Goal: Task Accomplishment & Management: Use online tool/utility

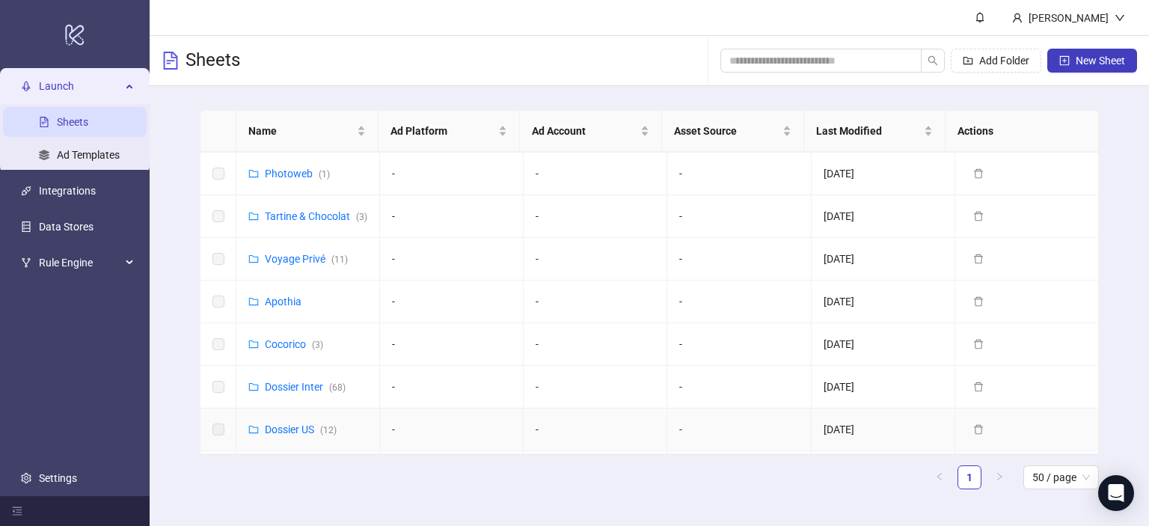
scroll to position [212, 0]
click at [293, 266] on link "Voyage Privé ( 11 )" at bounding box center [306, 260] width 83 height 12
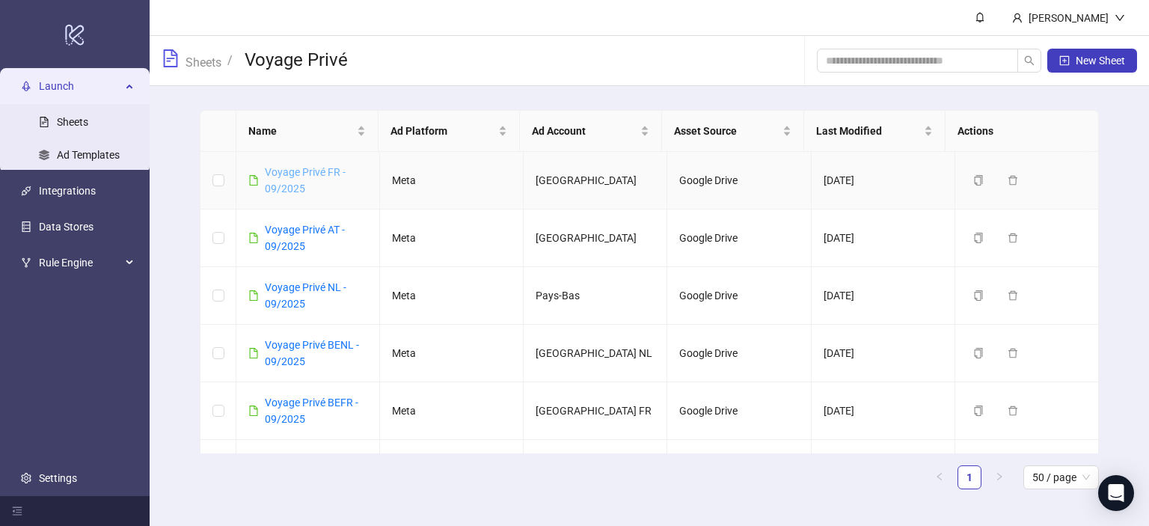
click at [296, 175] on link "Voyage Privé FR - 09/2025" at bounding box center [305, 180] width 81 height 28
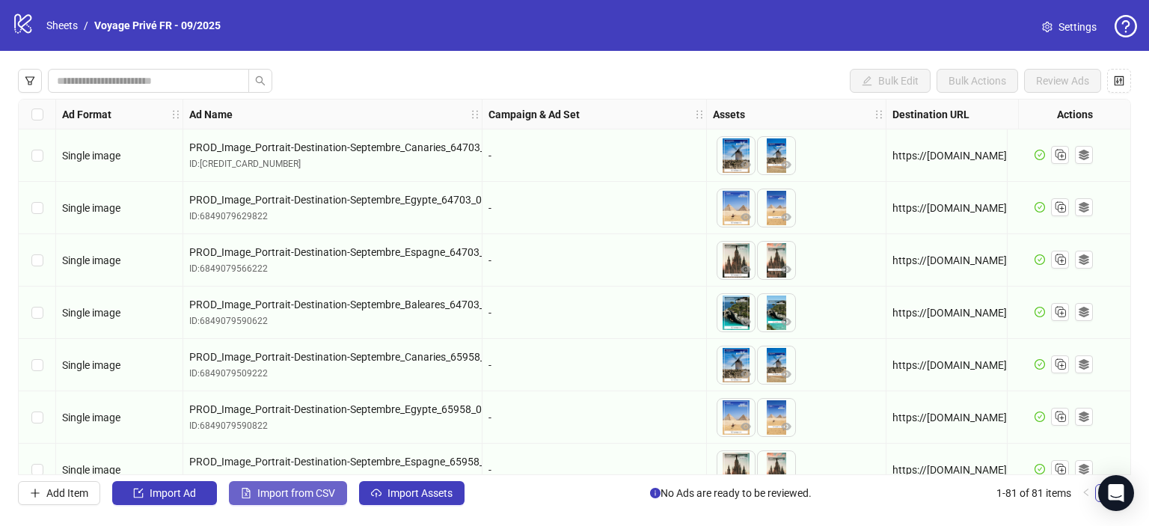
click at [301, 491] on span "Import from CSV" at bounding box center [296, 493] width 78 height 12
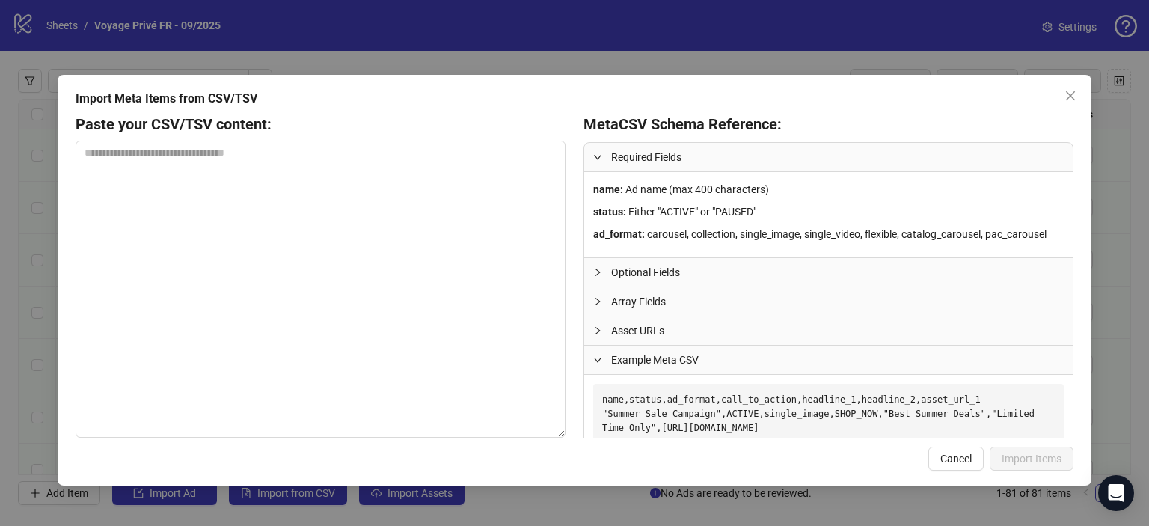
click at [603, 272] on div at bounding box center [602, 272] width 18 height 16
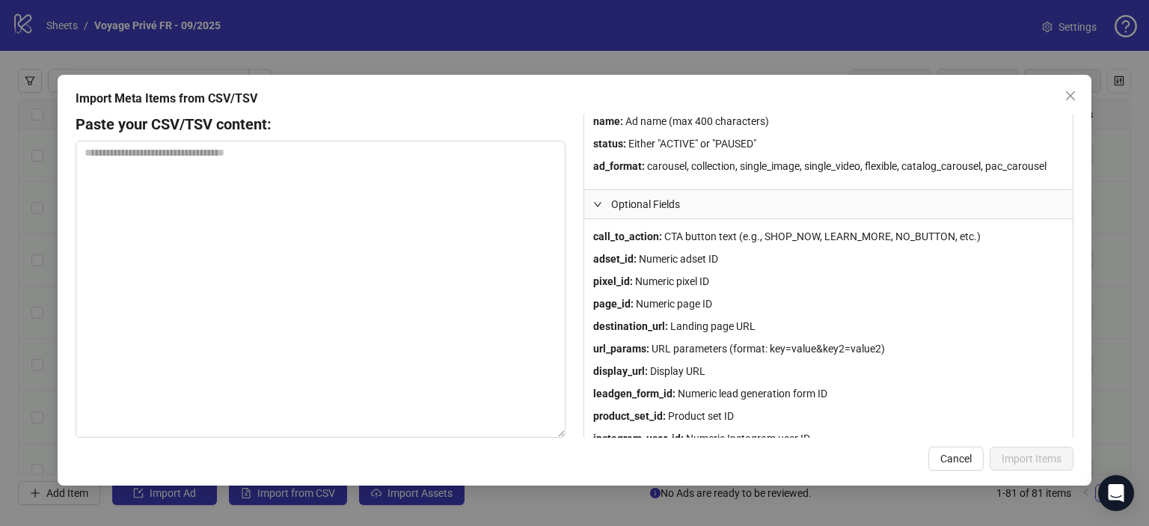
scroll to position [72, 0]
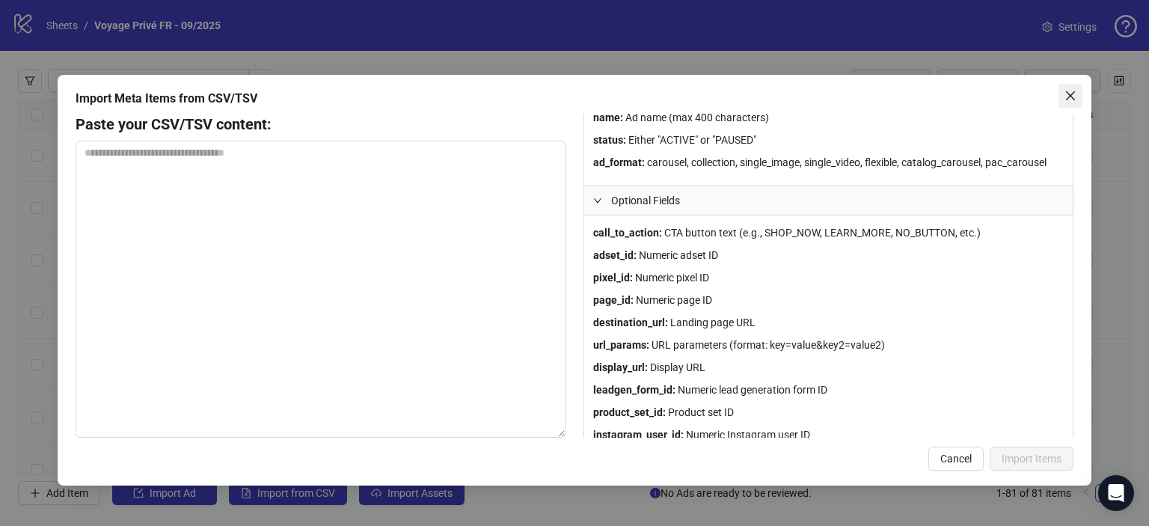
click at [1074, 94] on icon "close" at bounding box center [1071, 96] width 12 height 12
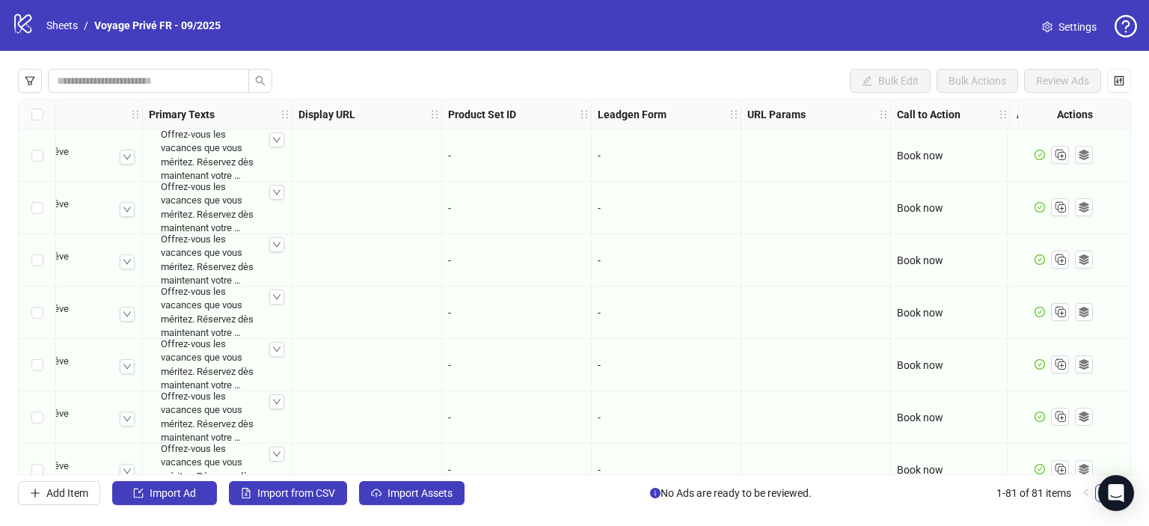
scroll to position [0, 1496]
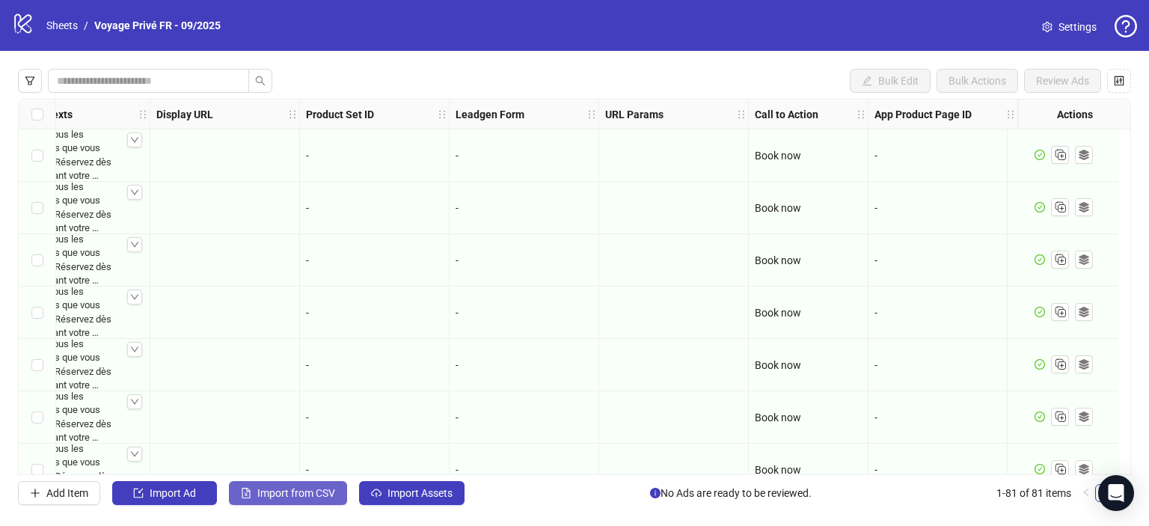
click at [284, 495] on span "Import from CSV" at bounding box center [296, 493] width 78 height 12
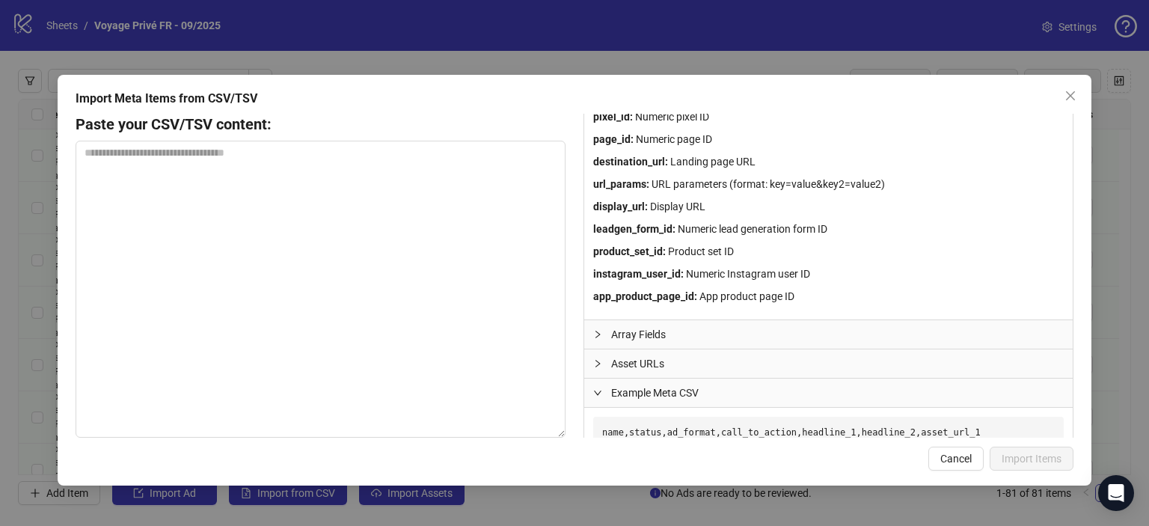
scroll to position [290, 0]
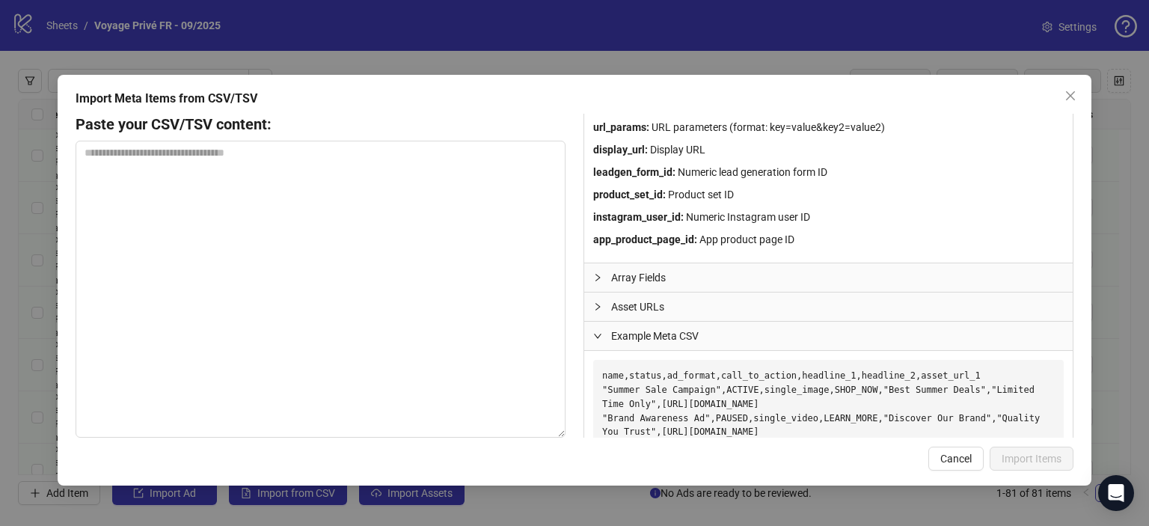
click at [641, 281] on span "Array Fields" at bounding box center [837, 277] width 453 height 16
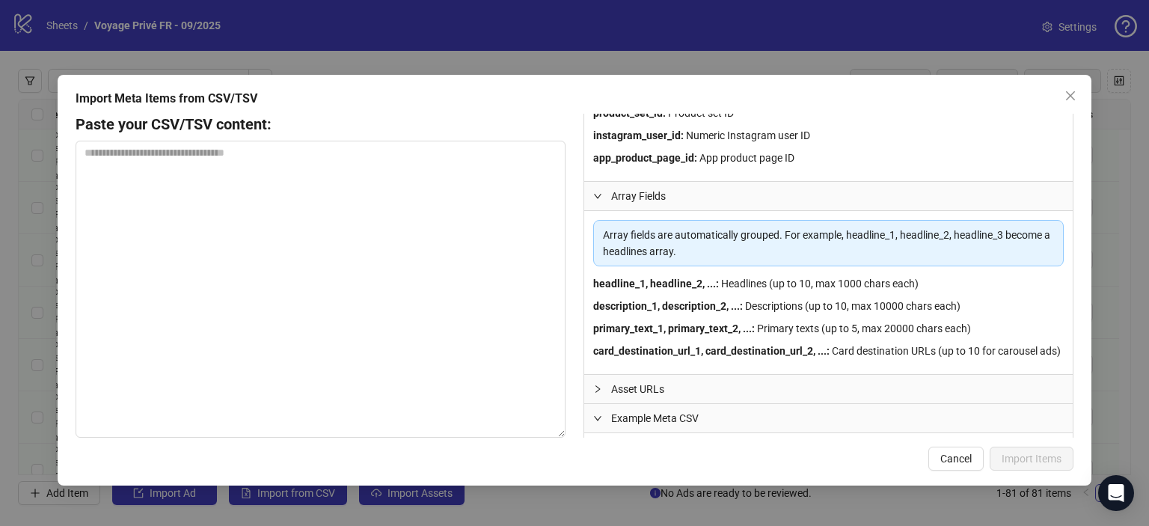
scroll to position [392, 0]
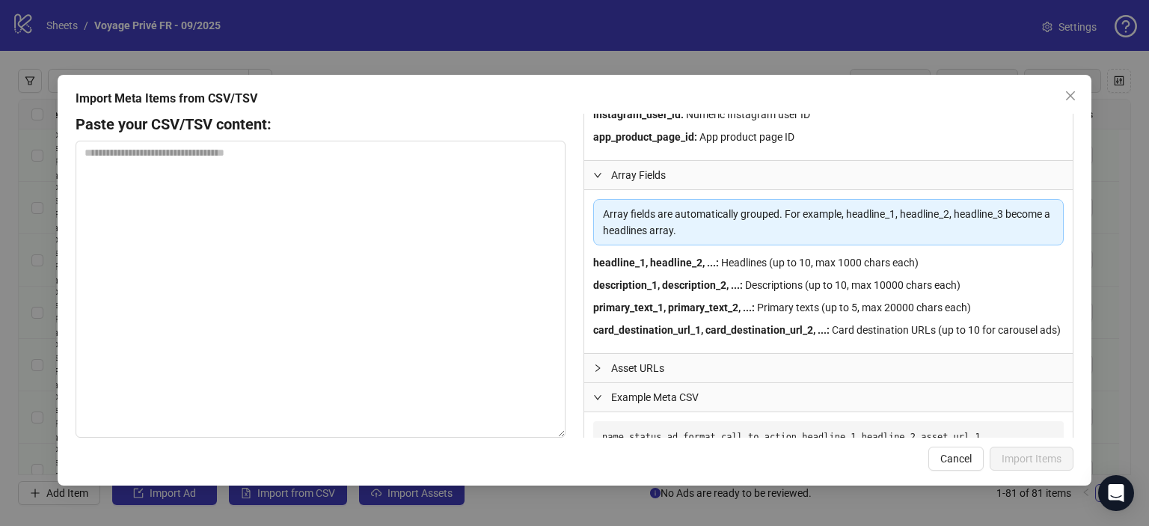
click at [650, 376] on span "Asset URLs" at bounding box center [837, 368] width 453 height 16
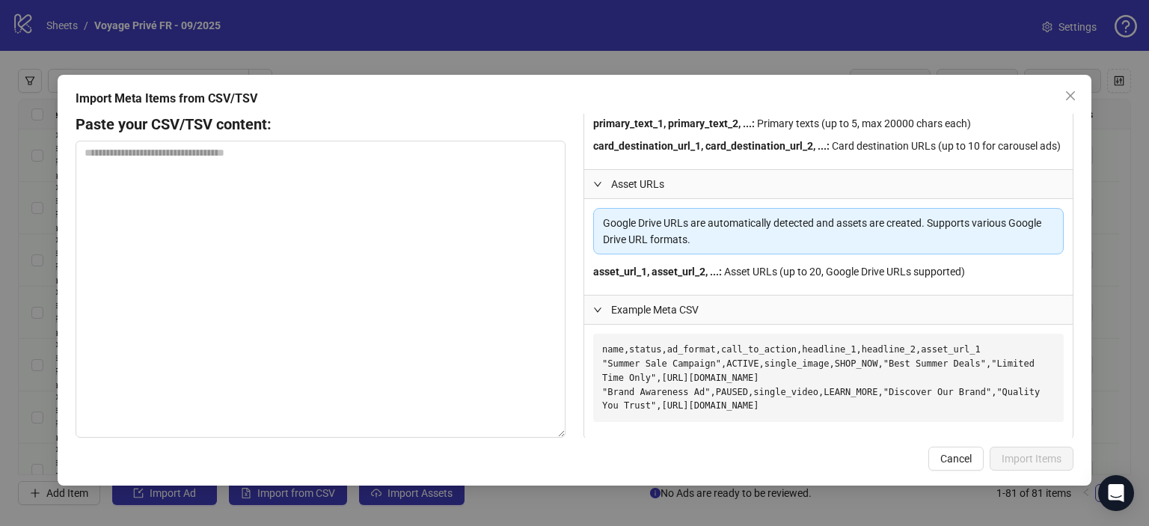
scroll to position [584, 0]
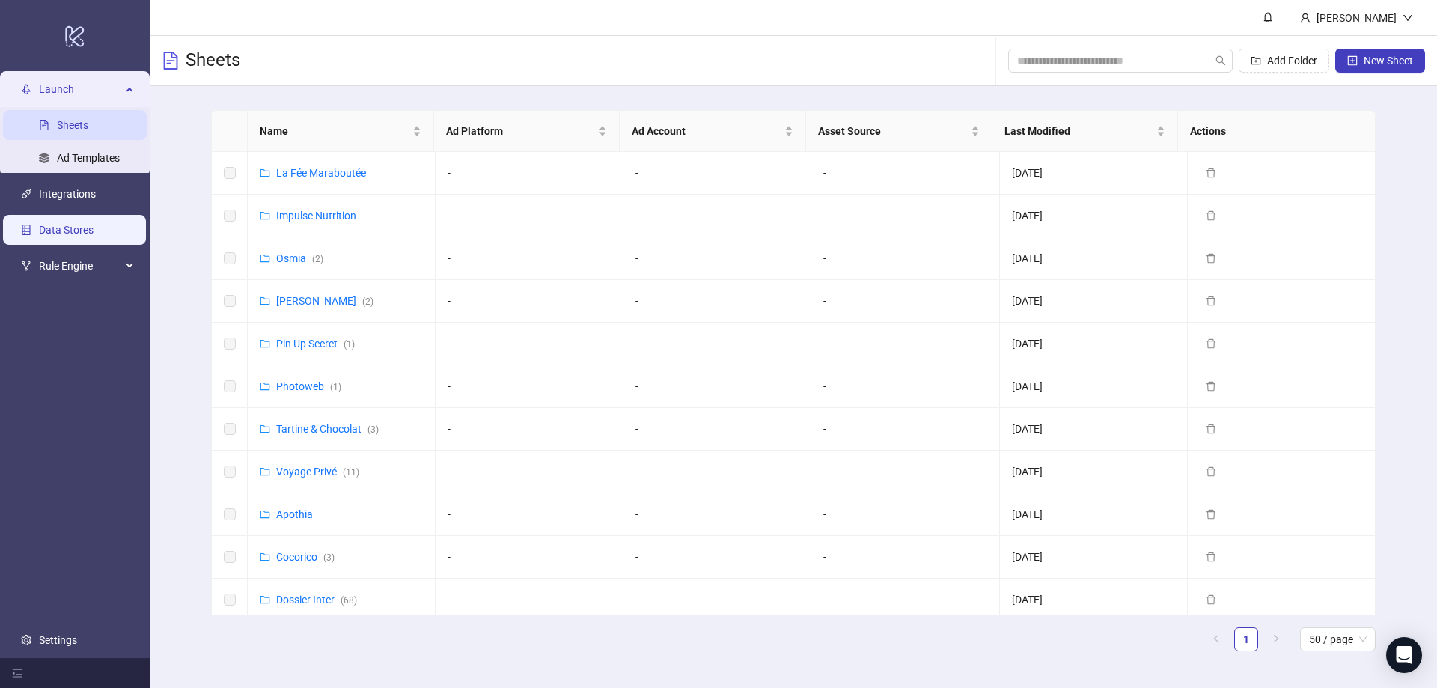
click at [58, 229] on link "Data Stores" at bounding box center [66, 231] width 55 height 12
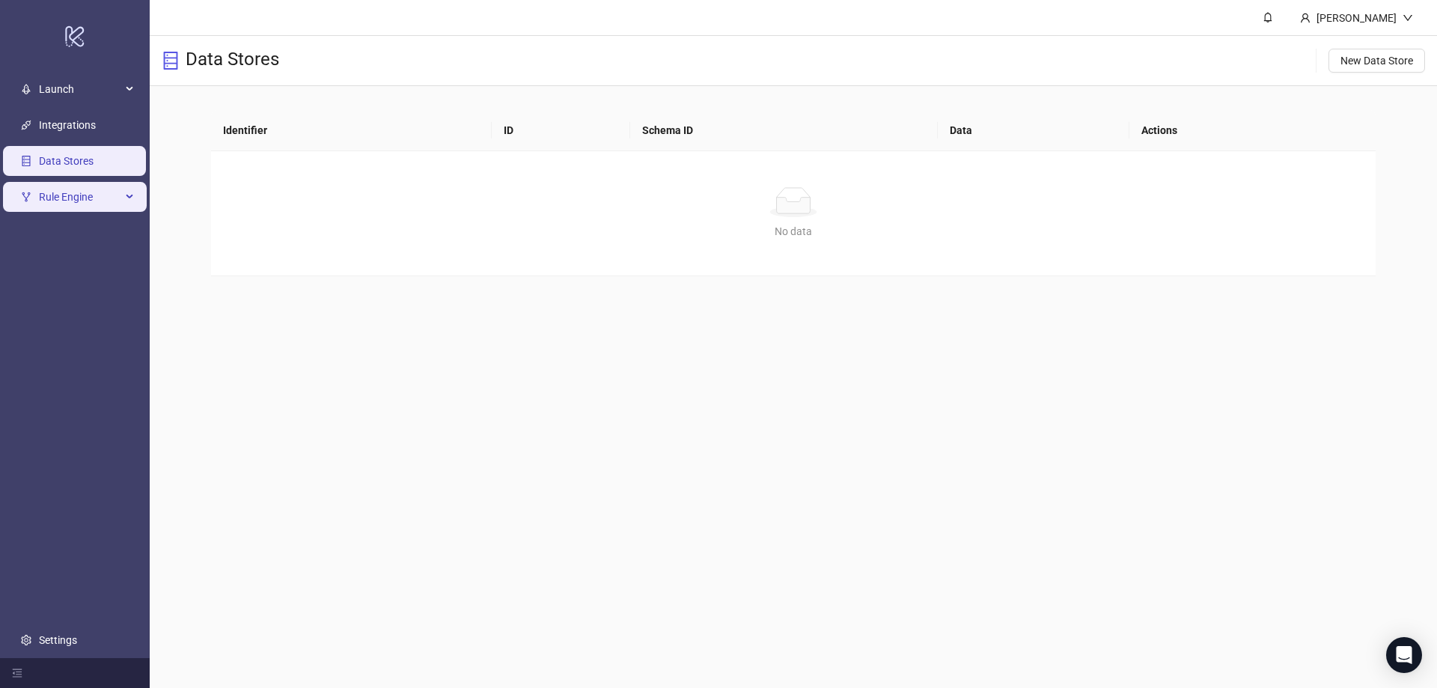
click at [85, 184] on span "Rule Engine" at bounding box center [80, 198] width 82 height 30
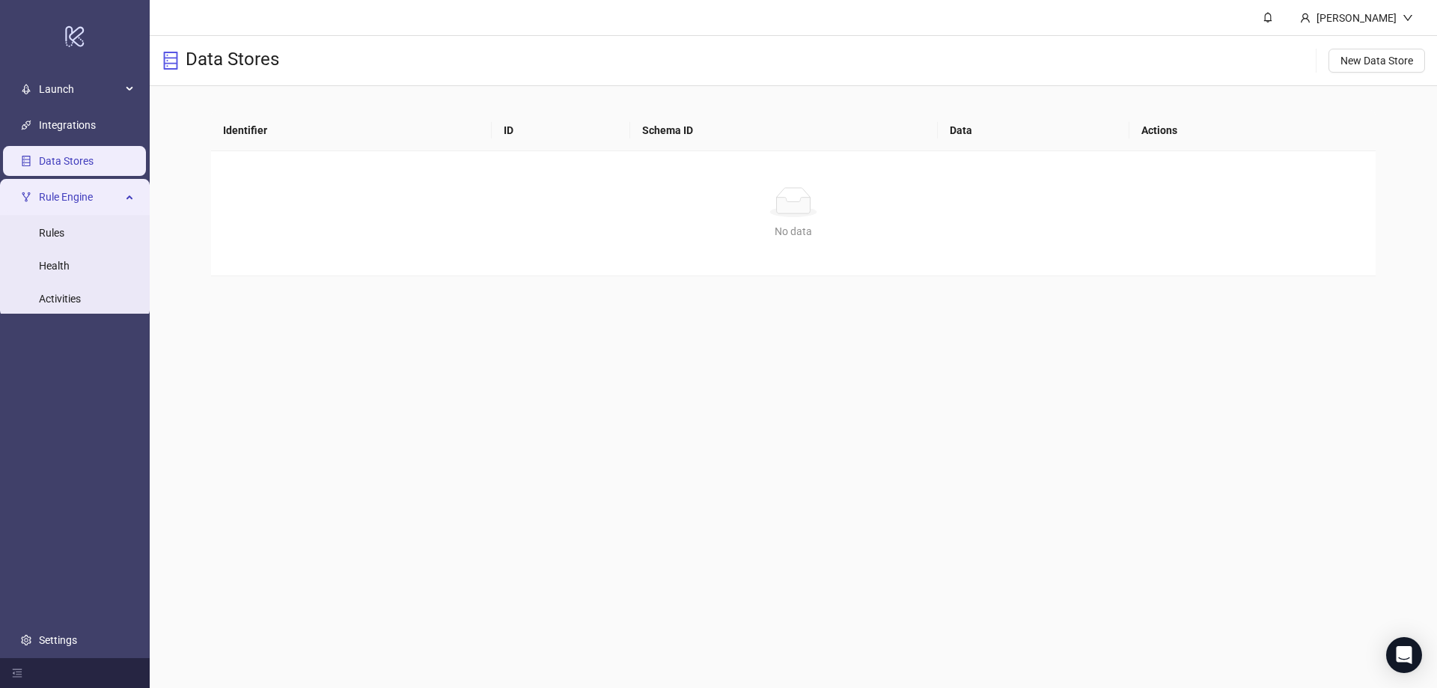
click at [124, 472] on ul "Launch Sheets Ad Templates Integrations Data Stores Rule Engine Rules Health Ac…" at bounding box center [75, 365] width 150 height 586
click at [39, 621] on ul "Launch Sheets Ad Templates Integrations Data Stores Rule Engine Rules Health Ac…" at bounding box center [75, 365] width 150 height 586
click at [52, 642] on link "Settings" at bounding box center [58, 640] width 38 height 12
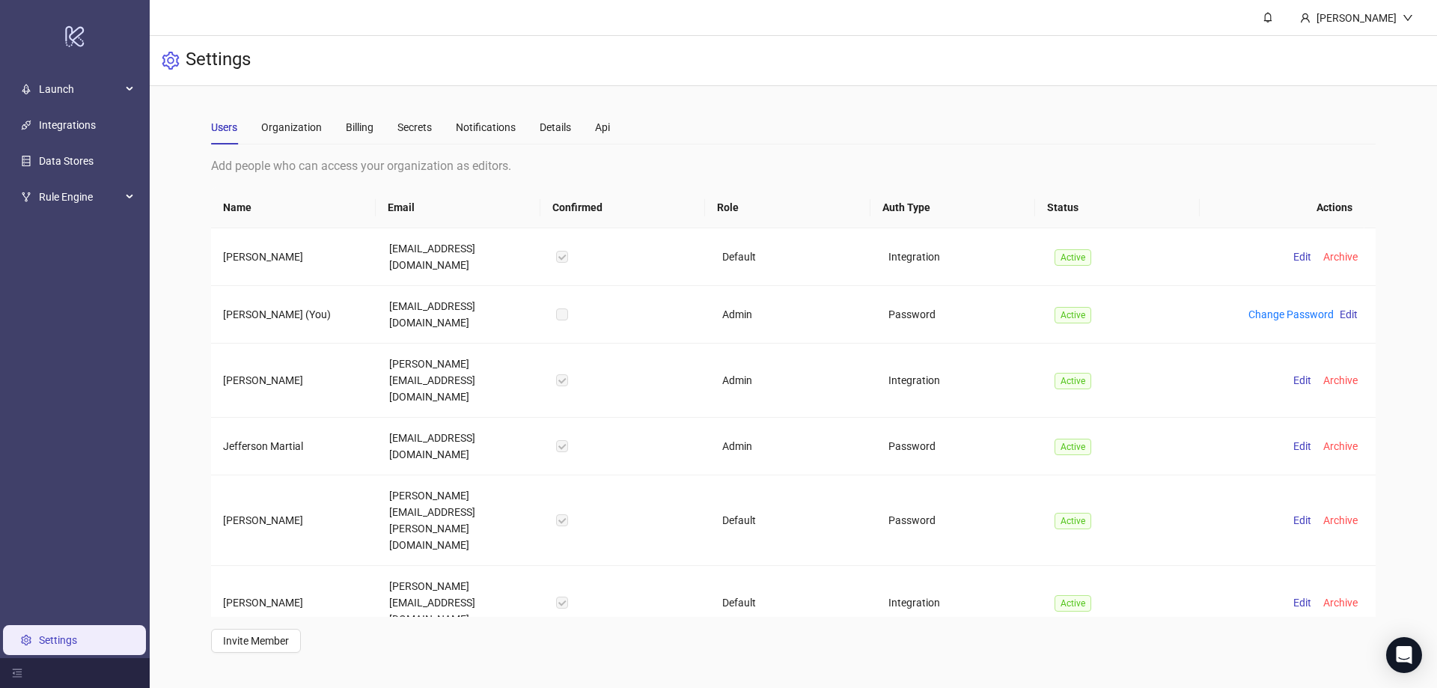
click at [594, 121] on div "Users Organization Billing Secrets Notifications Details Api" at bounding box center [410, 127] width 399 height 34
click at [599, 125] on div "Api" at bounding box center [602, 127] width 15 height 16
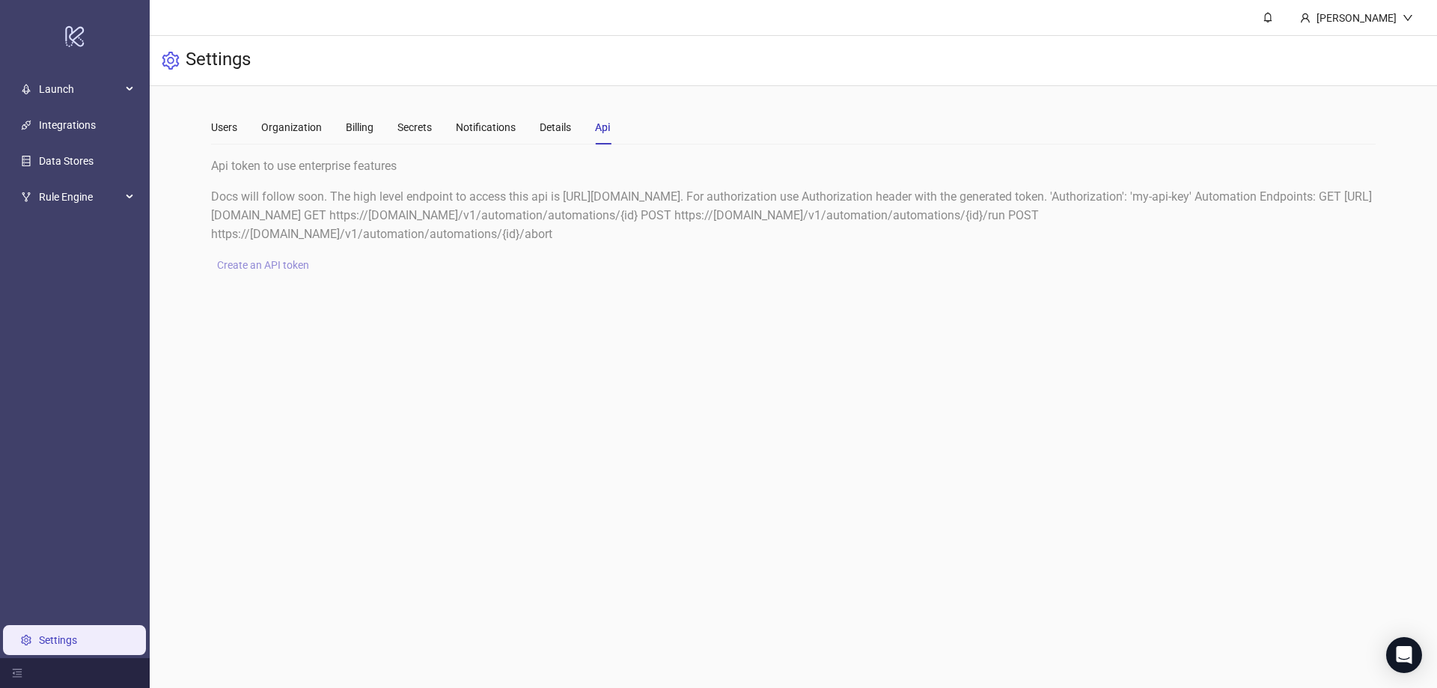
click at [248, 265] on span "Create an API token" at bounding box center [263, 265] width 92 height 12
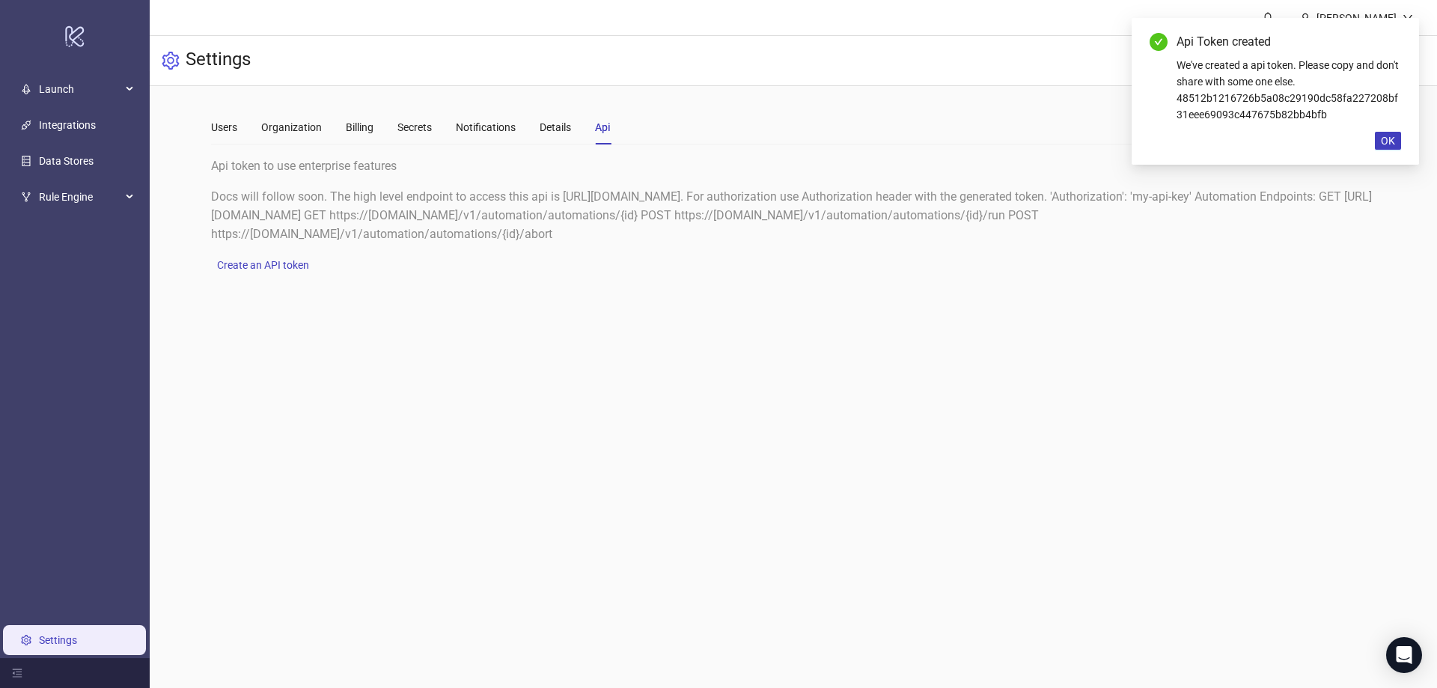
click at [1273, 100] on div "We've created a api token. Please copy and don't share with some one else. 4851…" at bounding box center [1288, 90] width 225 height 66
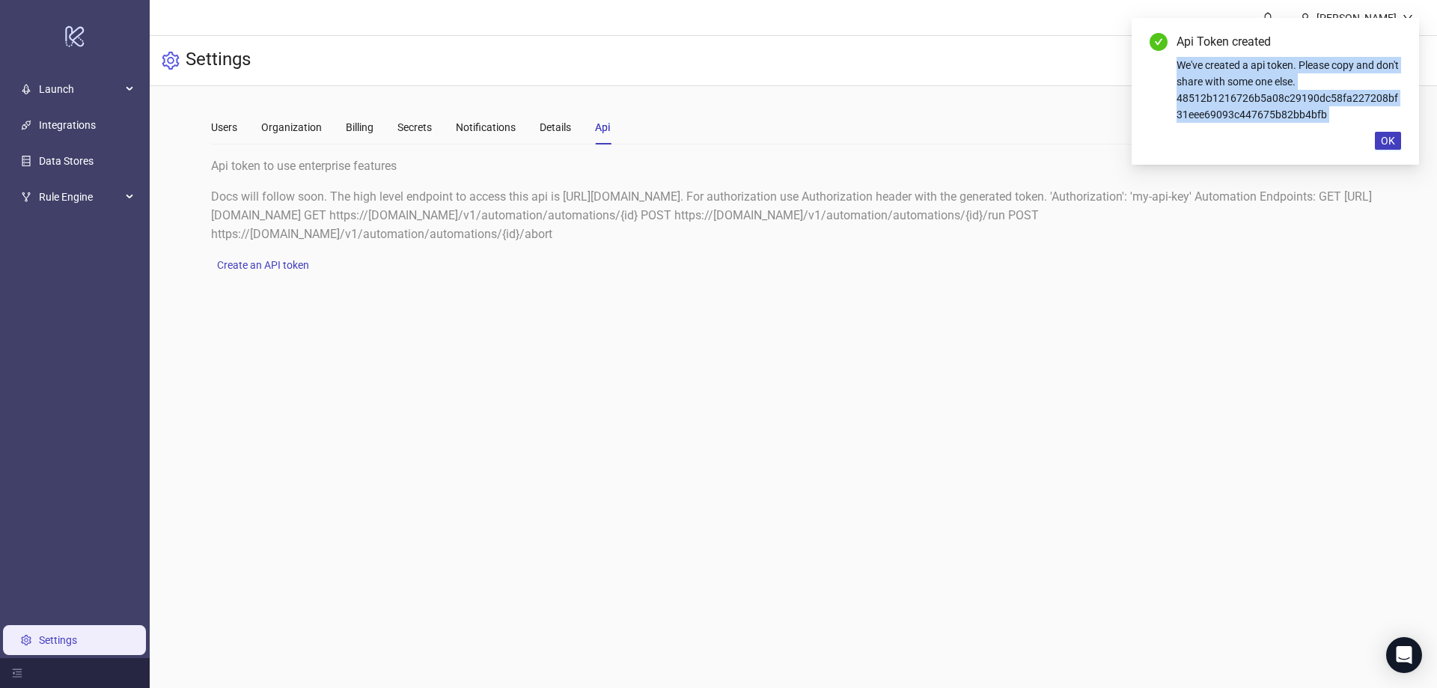
click at [1273, 100] on div "We've created a api token. Please copy and don't share with some one else. 4851…" at bounding box center [1288, 90] width 225 height 66
click at [1265, 134] on div "Api Token created We've created a api token. Please copy and don't share with s…" at bounding box center [1275, 91] width 287 height 147
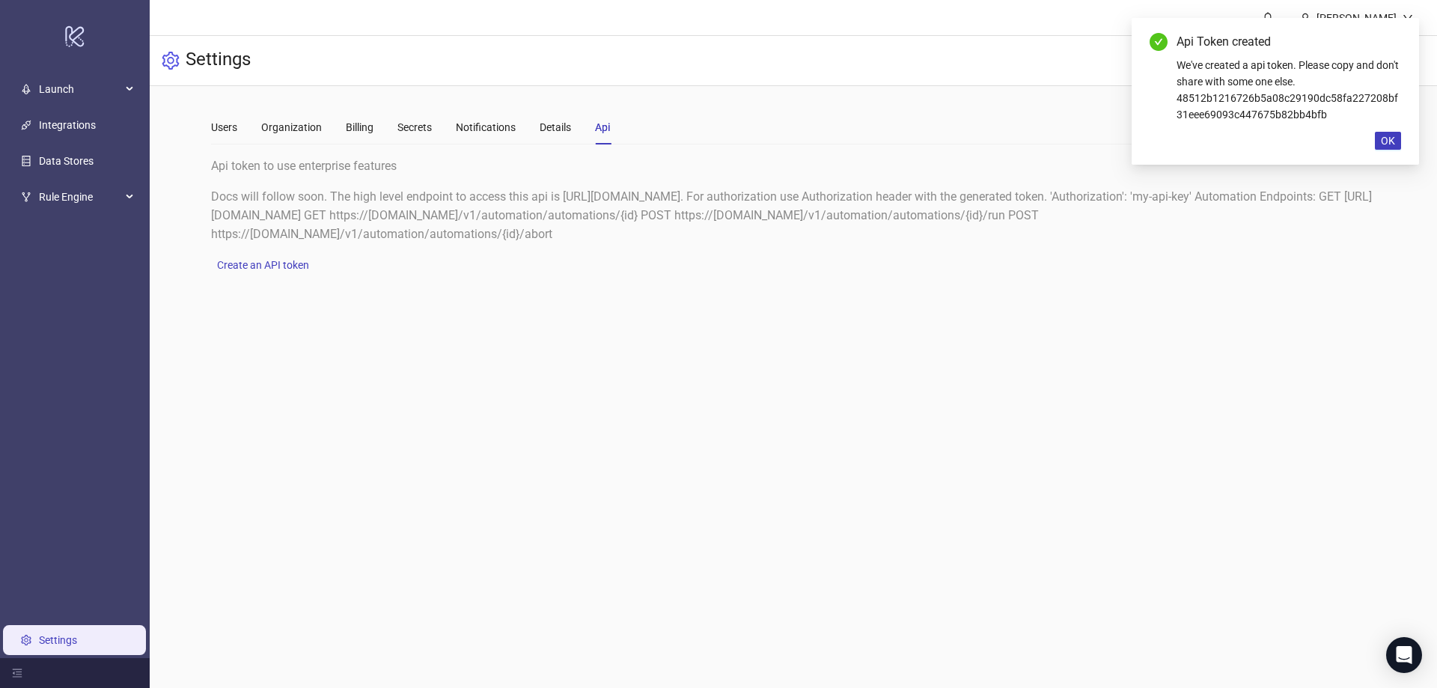
click at [1283, 105] on div "We've created a api token. Please copy and don't share with some one else. 4851…" at bounding box center [1288, 90] width 225 height 66
copy div "48512b1216726b5a08c29190dc58fa227208bf31eee69093c447675b82bb4bfb"
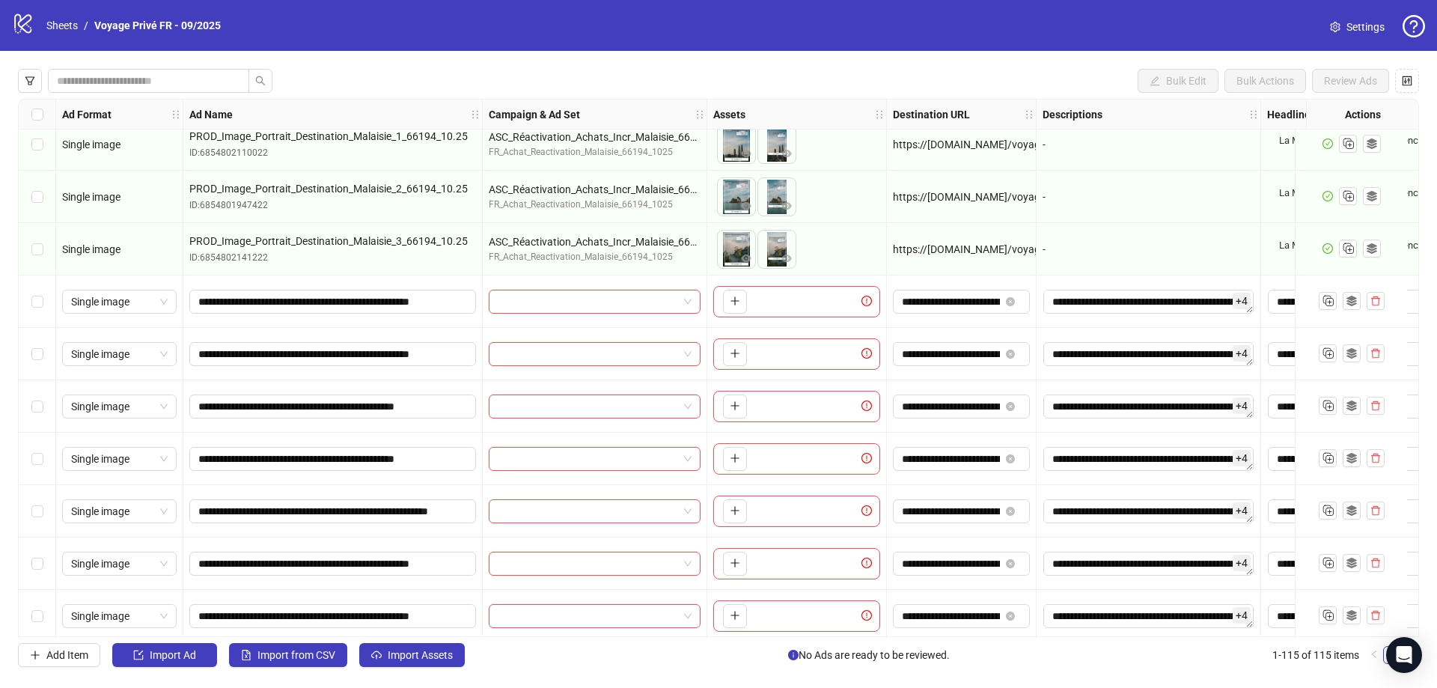
scroll to position [4097, 418]
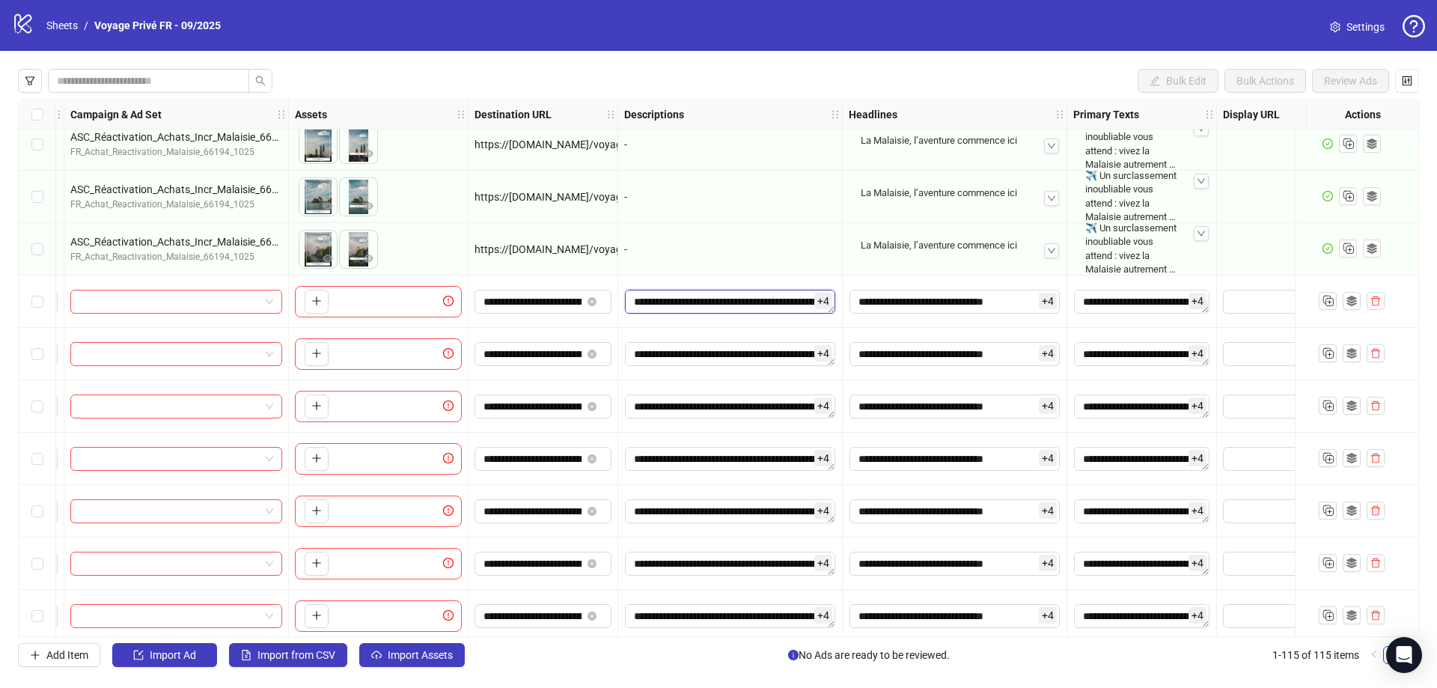
click at [760, 302] on textarea "**********" at bounding box center [730, 302] width 210 height 24
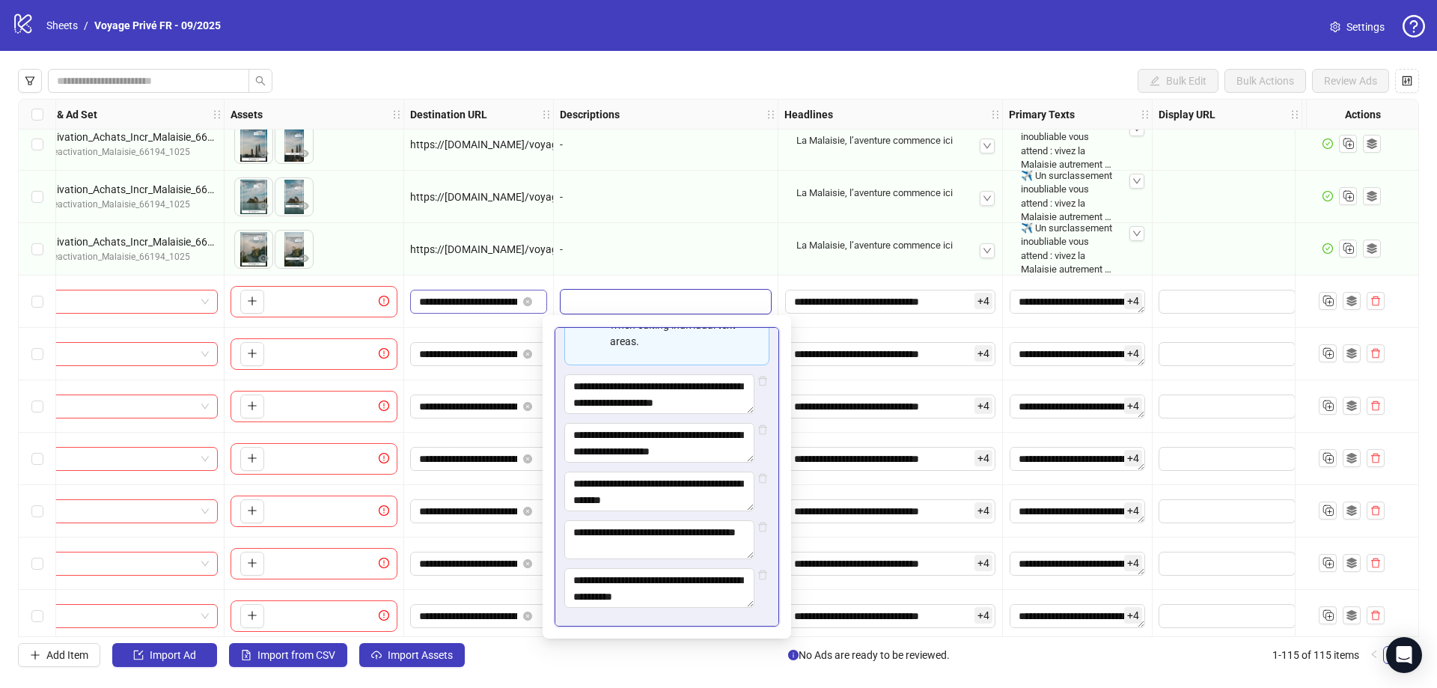
scroll to position [4097, 482]
click at [471, 306] on input "**********" at bounding box center [469, 301] width 98 height 16
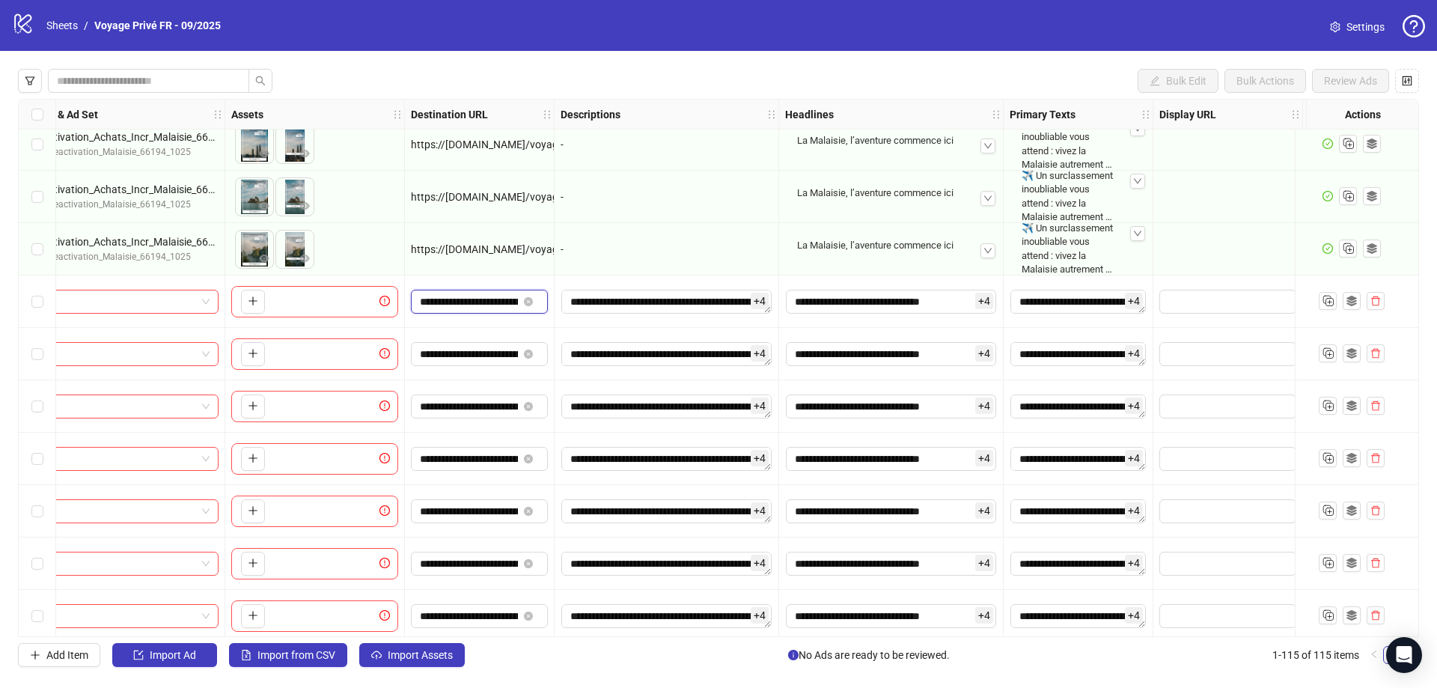
click at [471, 306] on input "**********" at bounding box center [469, 301] width 98 height 16
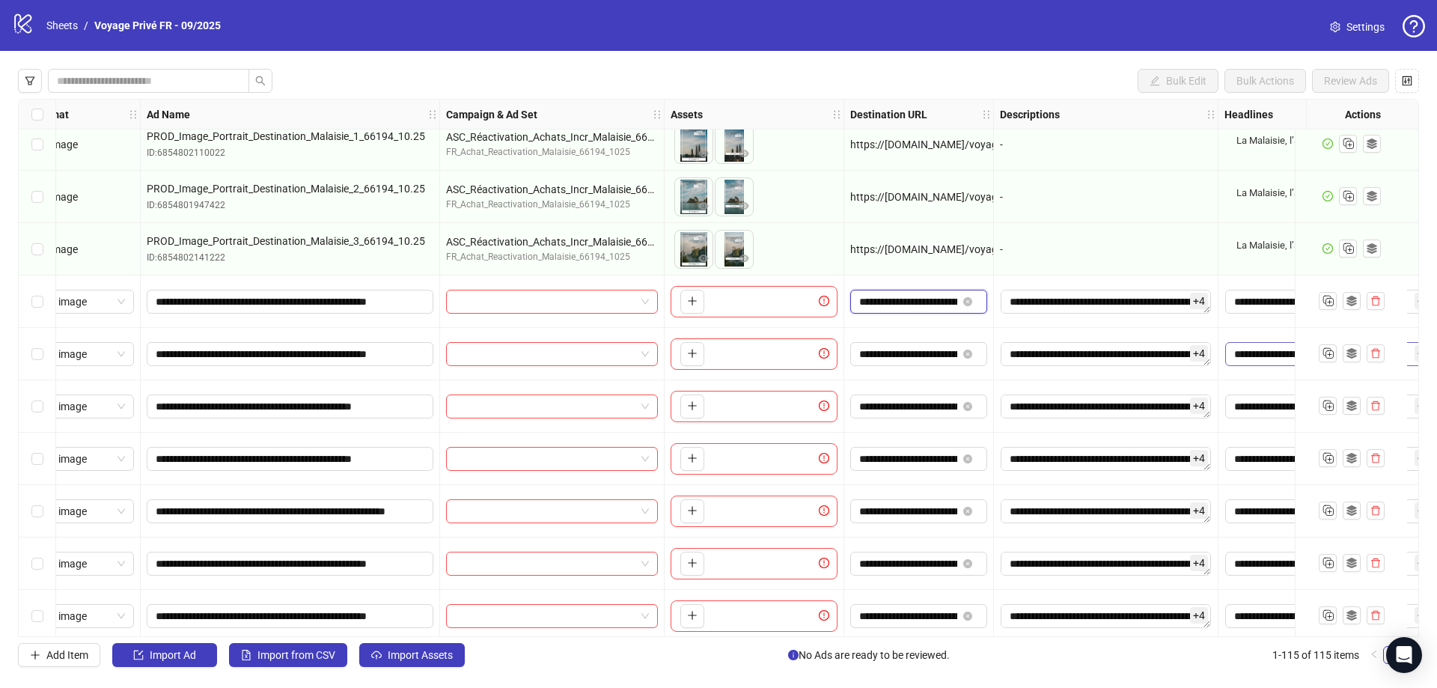
scroll to position [4097, 0]
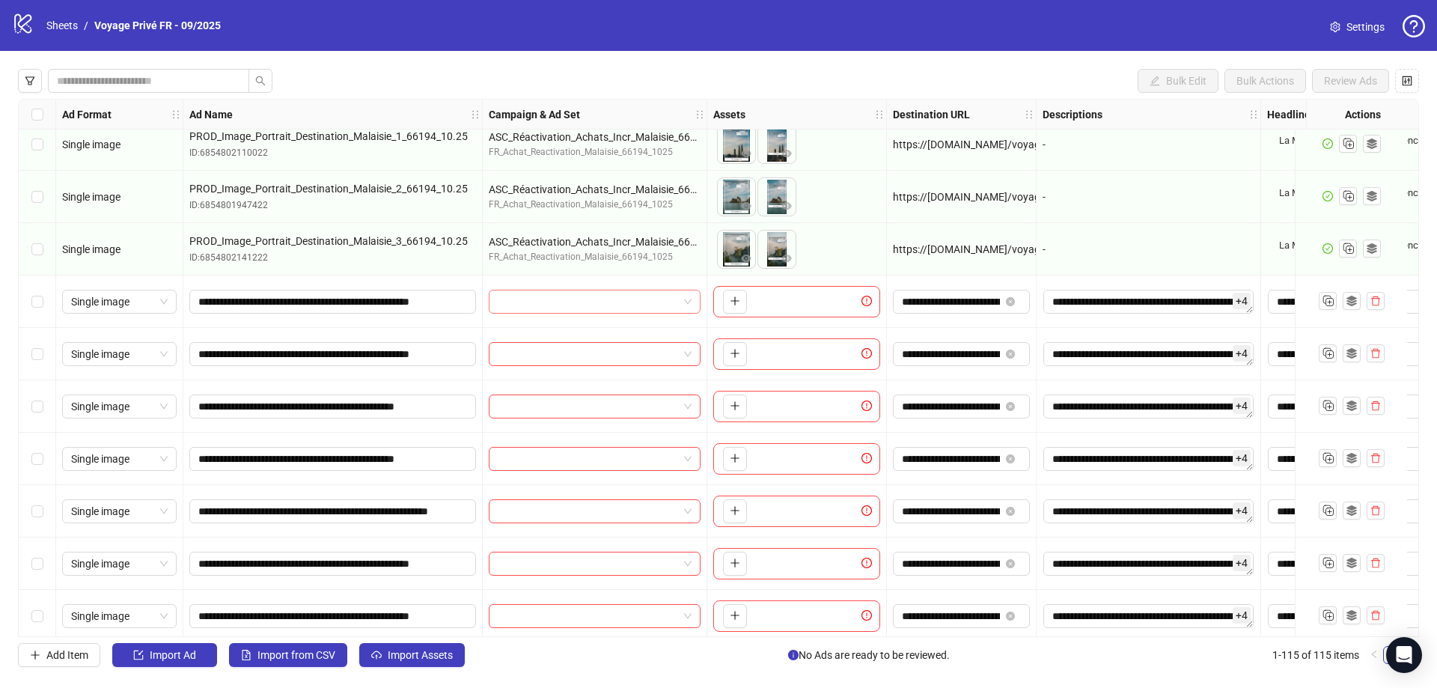
click at [561, 295] on input "search" at bounding box center [588, 301] width 180 height 22
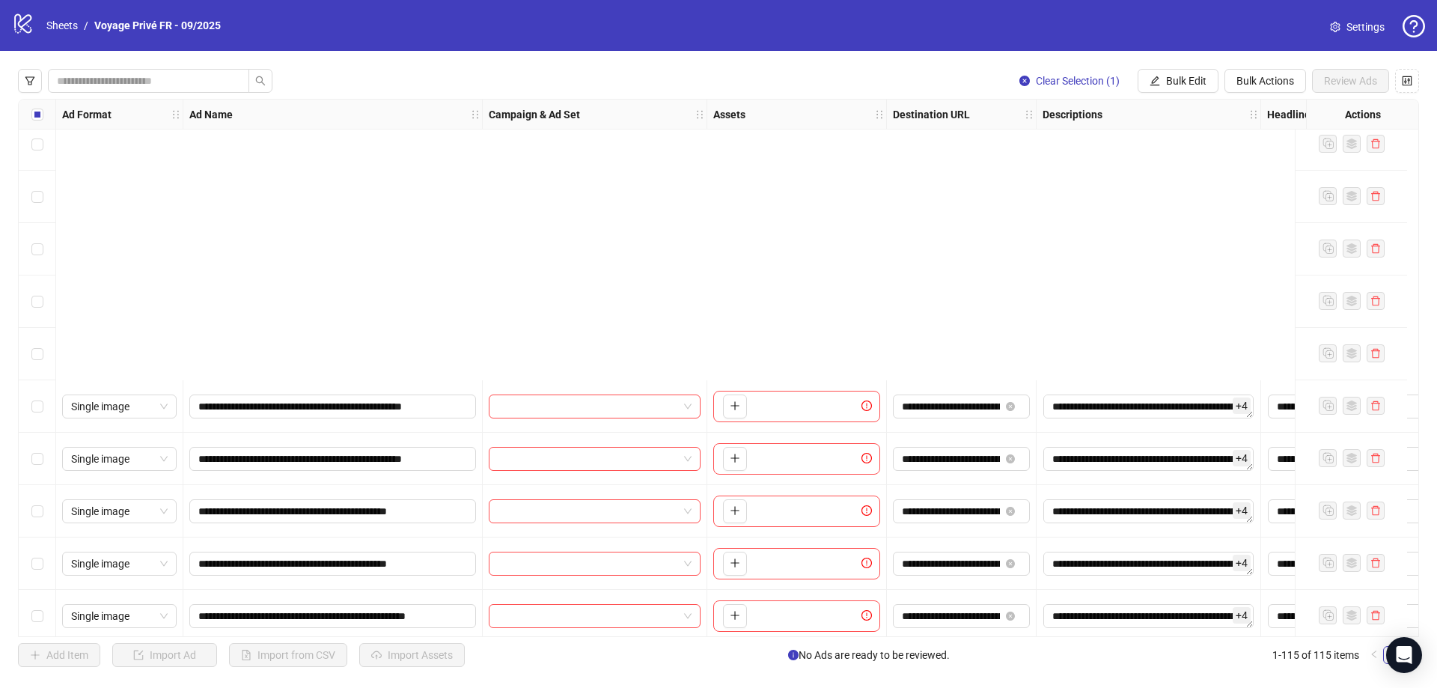
scroll to position [5524, 0]
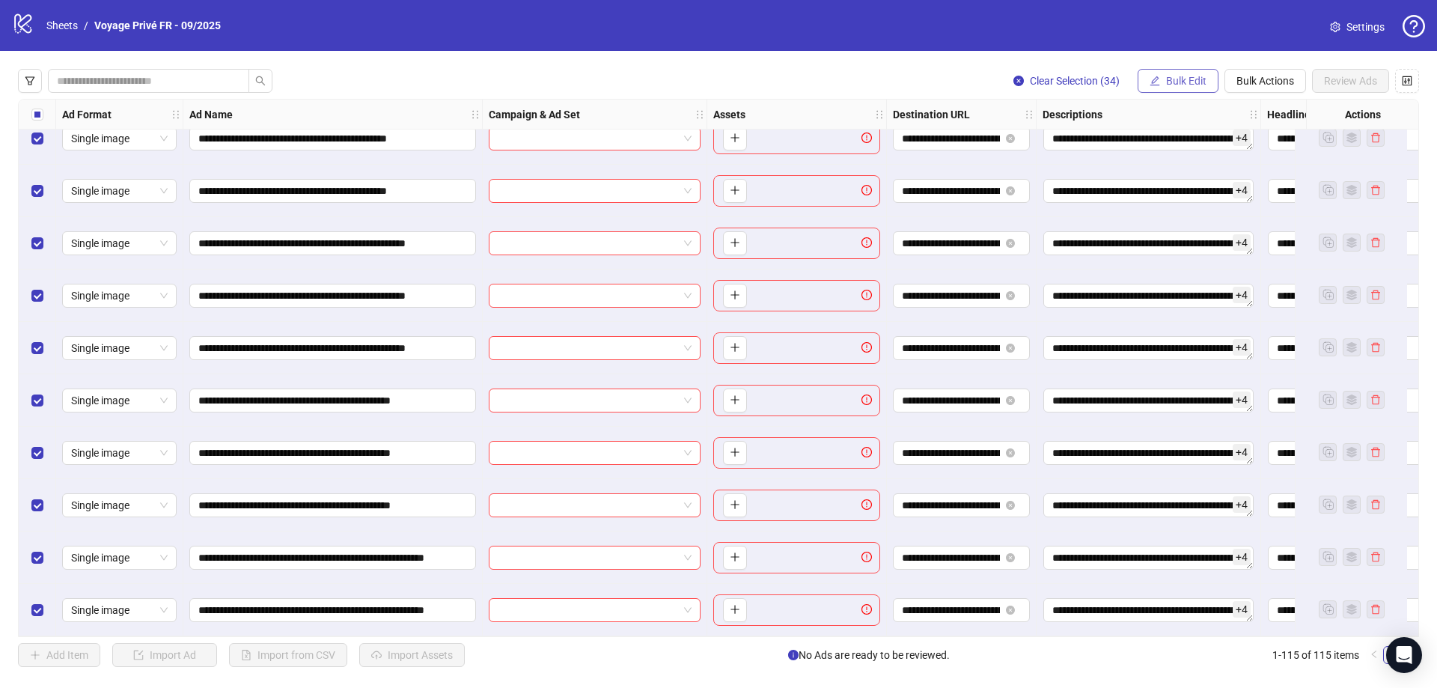
click at [1197, 86] on span "Bulk Edit" at bounding box center [1186, 81] width 40 height 12
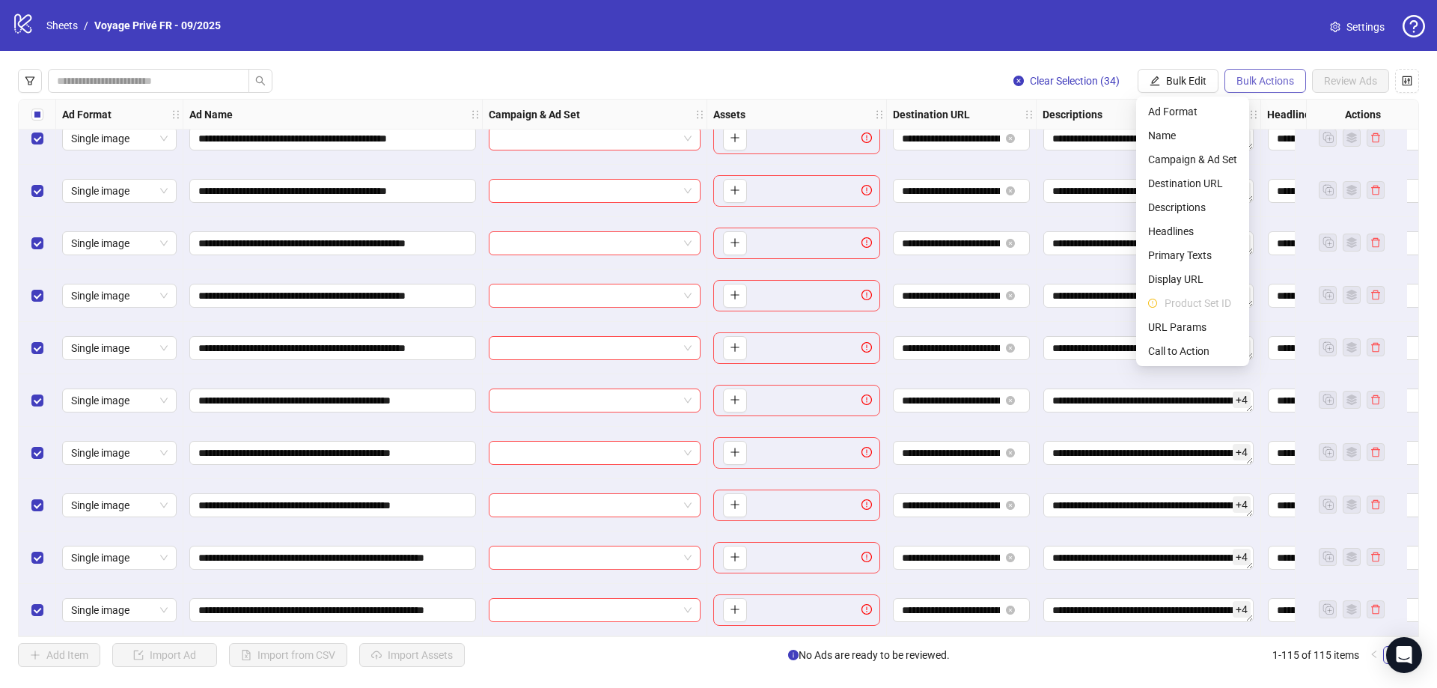
click at [1246, 82] on span "Bulk Actions" at bounding box center [1265, 81] width 58 height 12
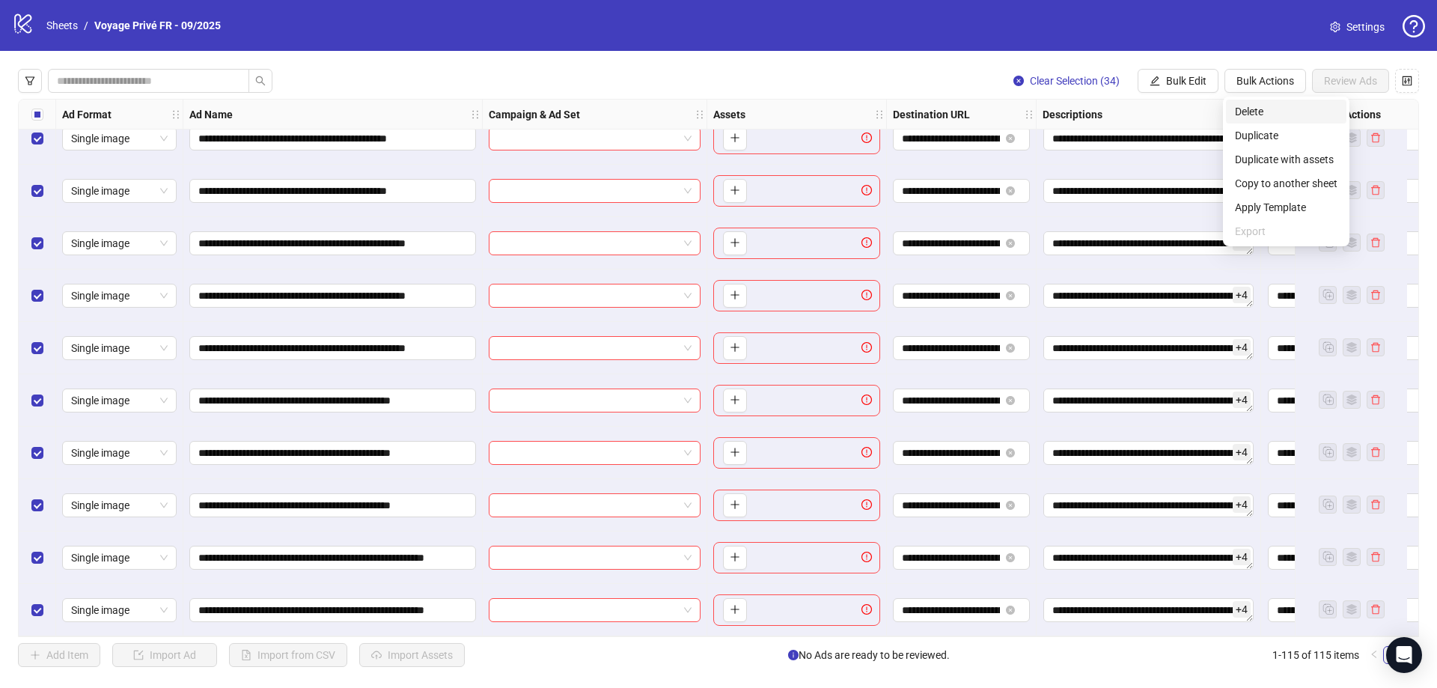
click at [1253, 118] on span "Delete" at bounding box center [1286, 111] width 103 height 16
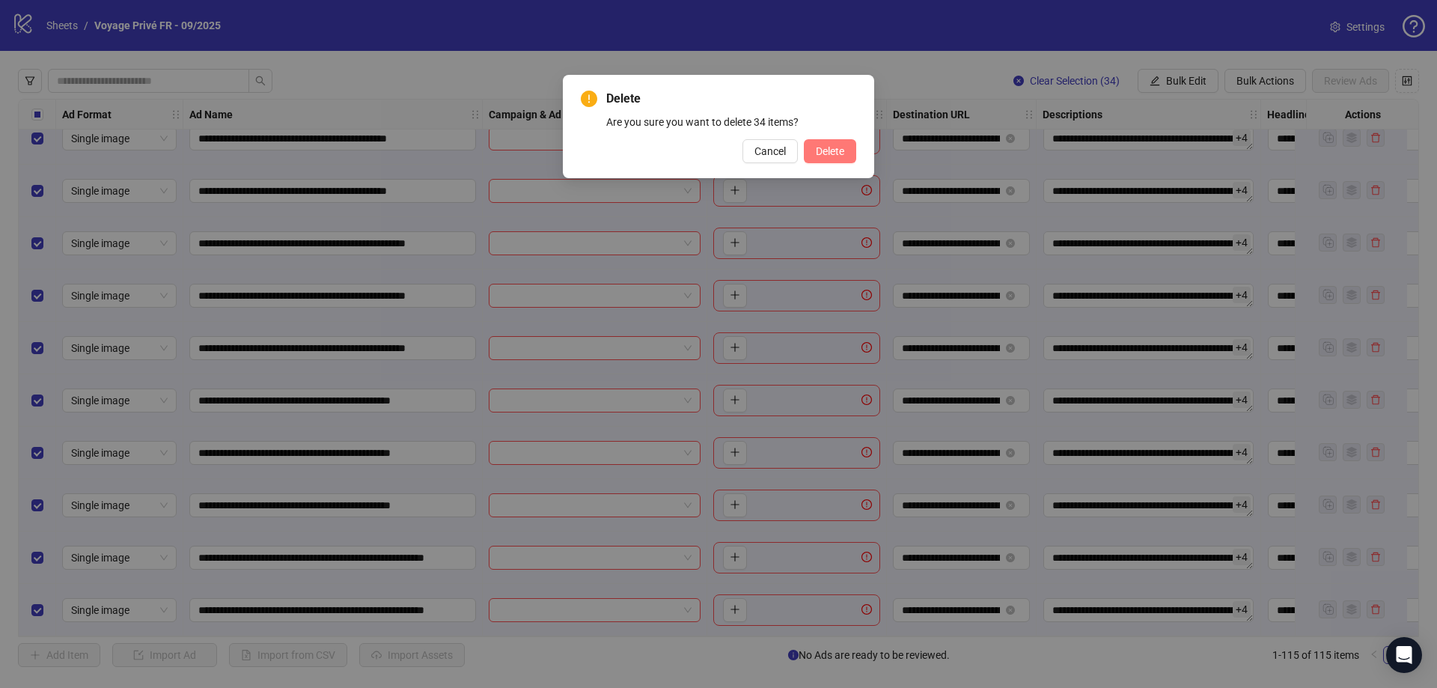
click at [840, 156] on span "Delete" at bounding box center [830, 151] width 28 height 12
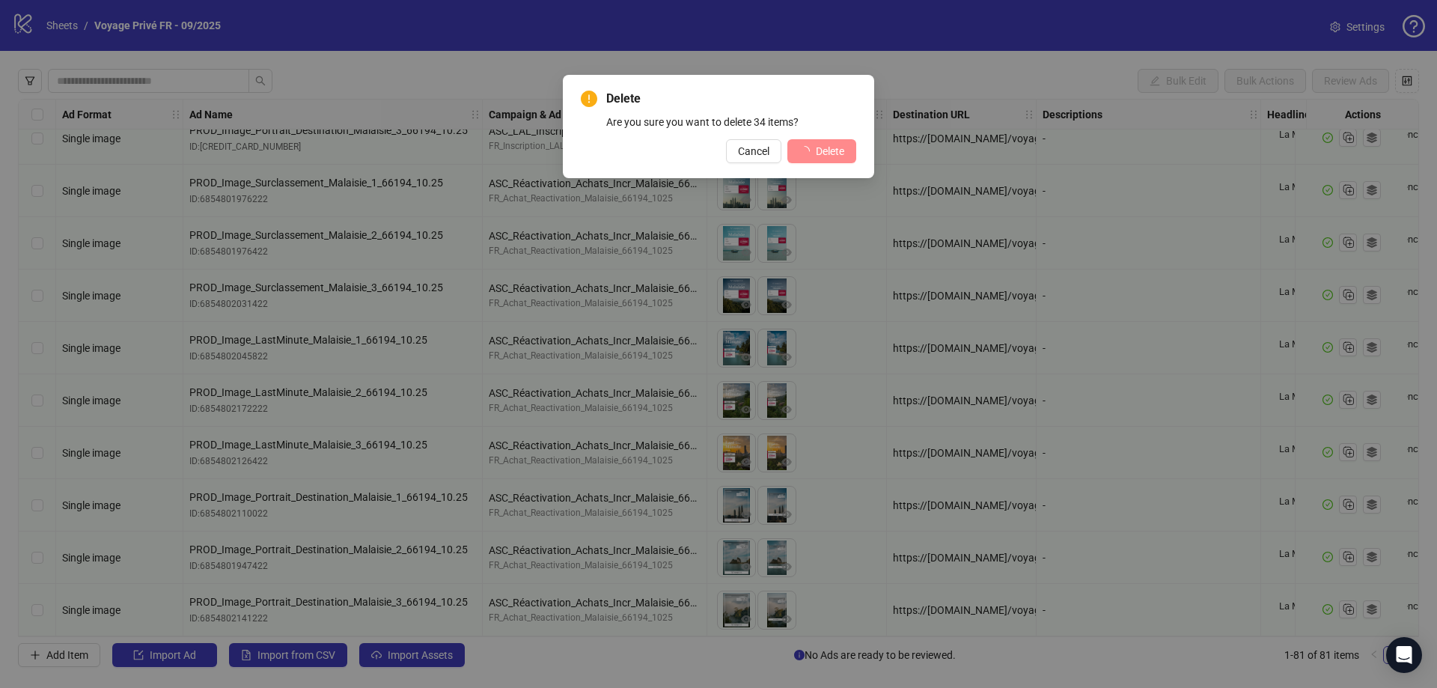
scroll to position [3743, 0]
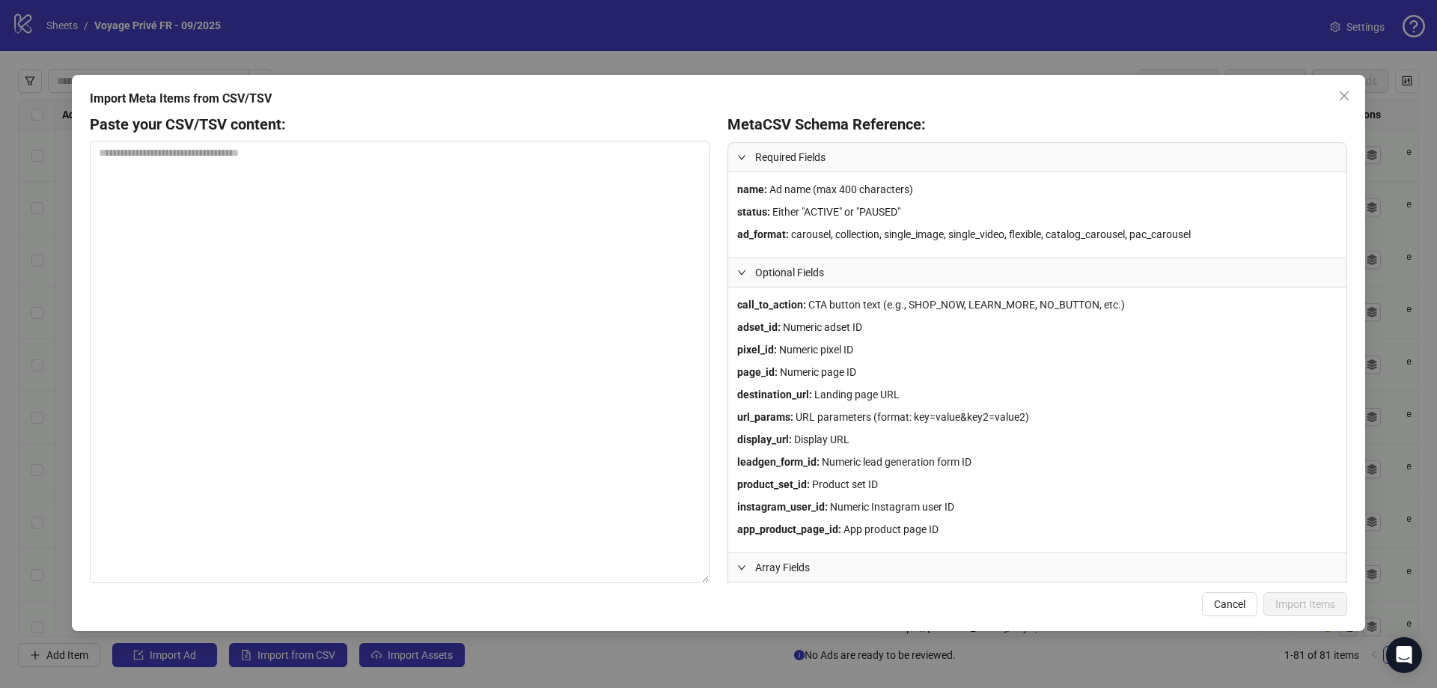
scroll to position [401, 0]
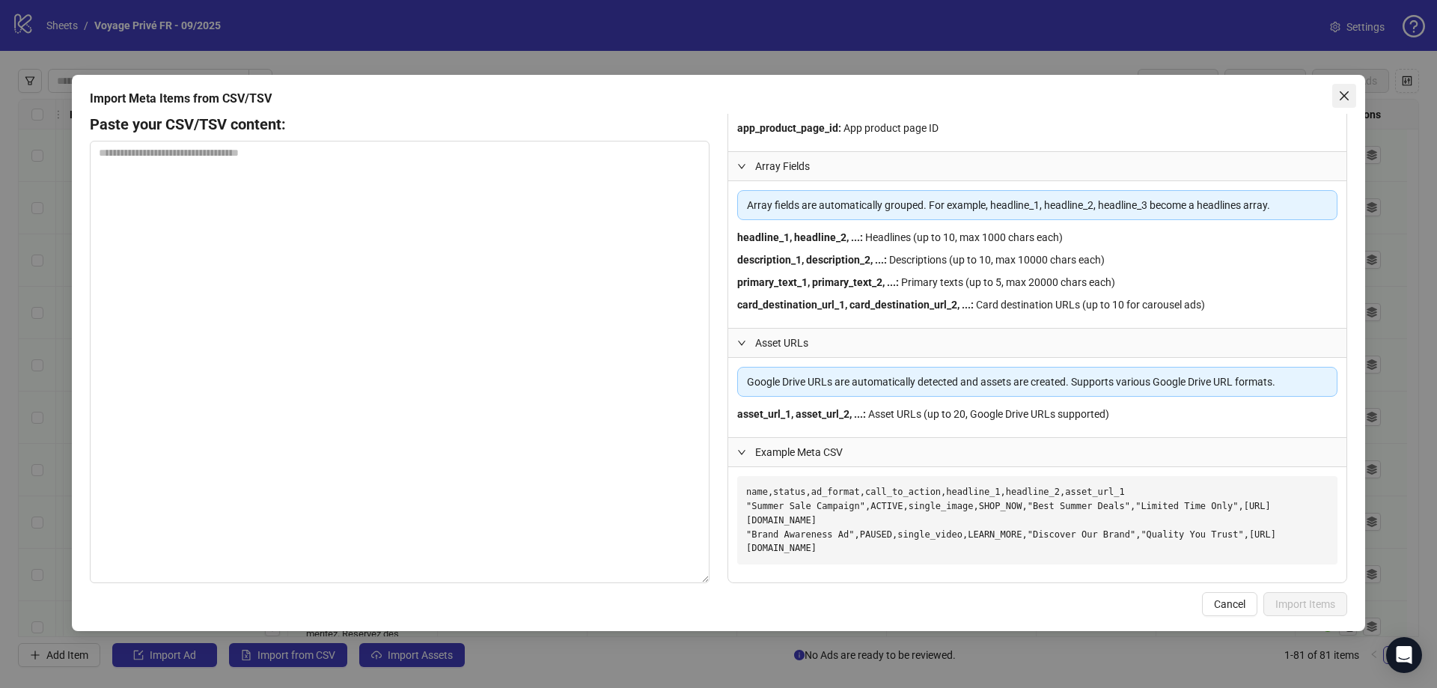
click at [1346, 97] on icon "close" at bounding box center [1344, 95] width 9 height 9
